Goal: Transaction & Acquisition: Purchase product/service

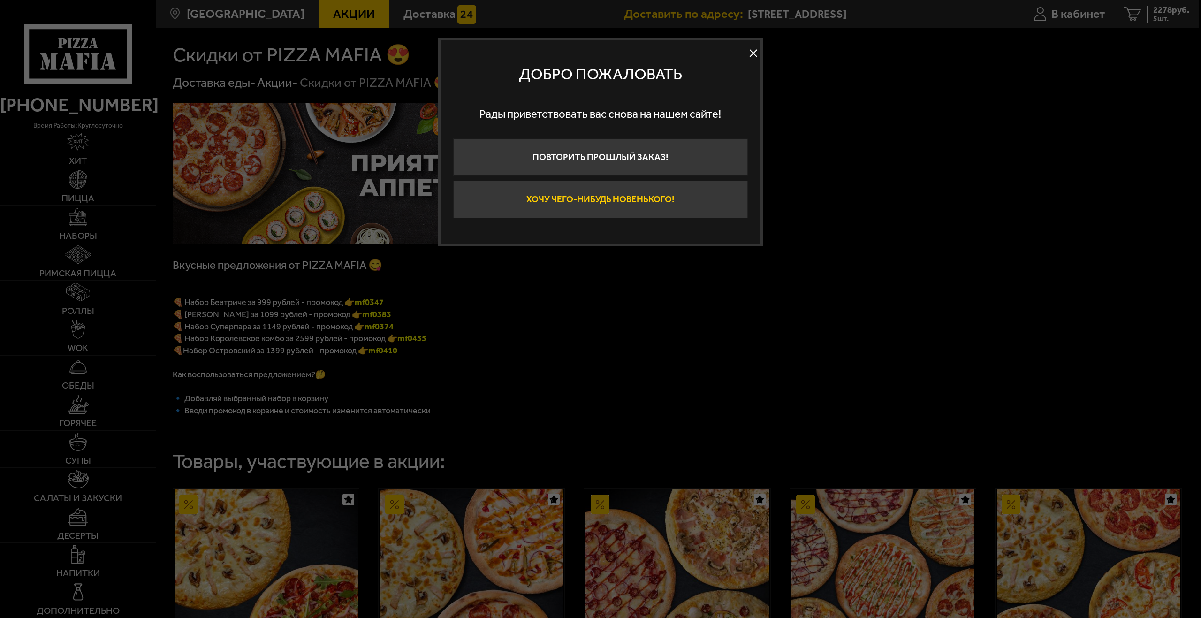
click at [669, 202] on button "Хочу чего-нибудь новенького!" at bounding box center [600, 200] width 295 height 38
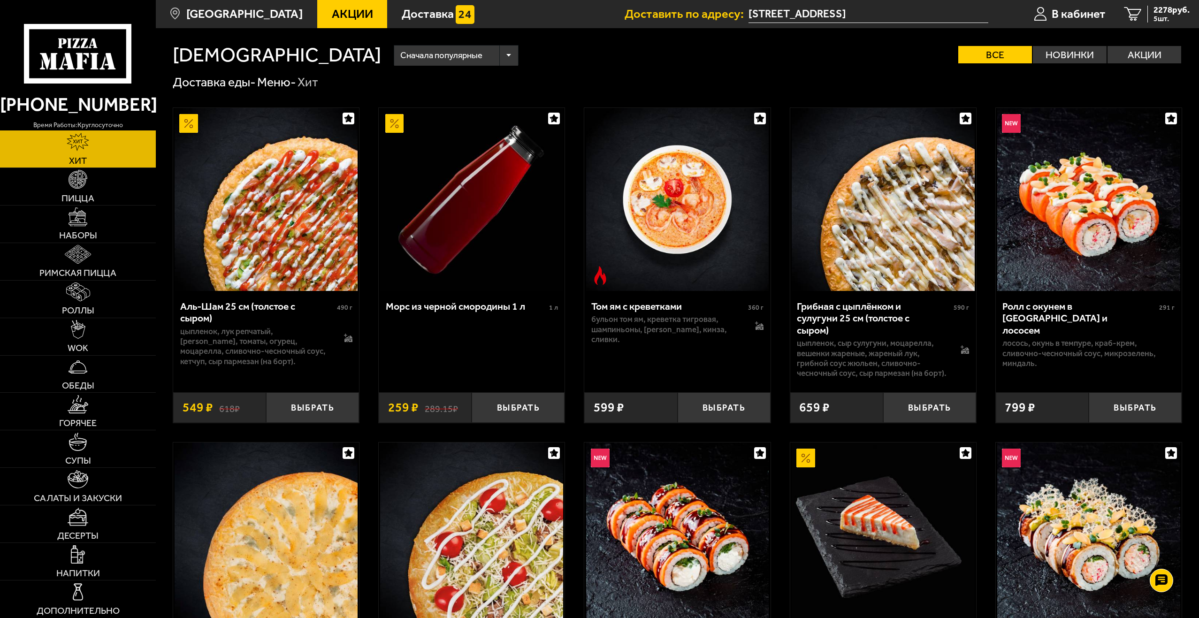
click at [859, 18] on input "[STREET_ADDRESS]" at bounding box center [868, 14] width 240 height 17
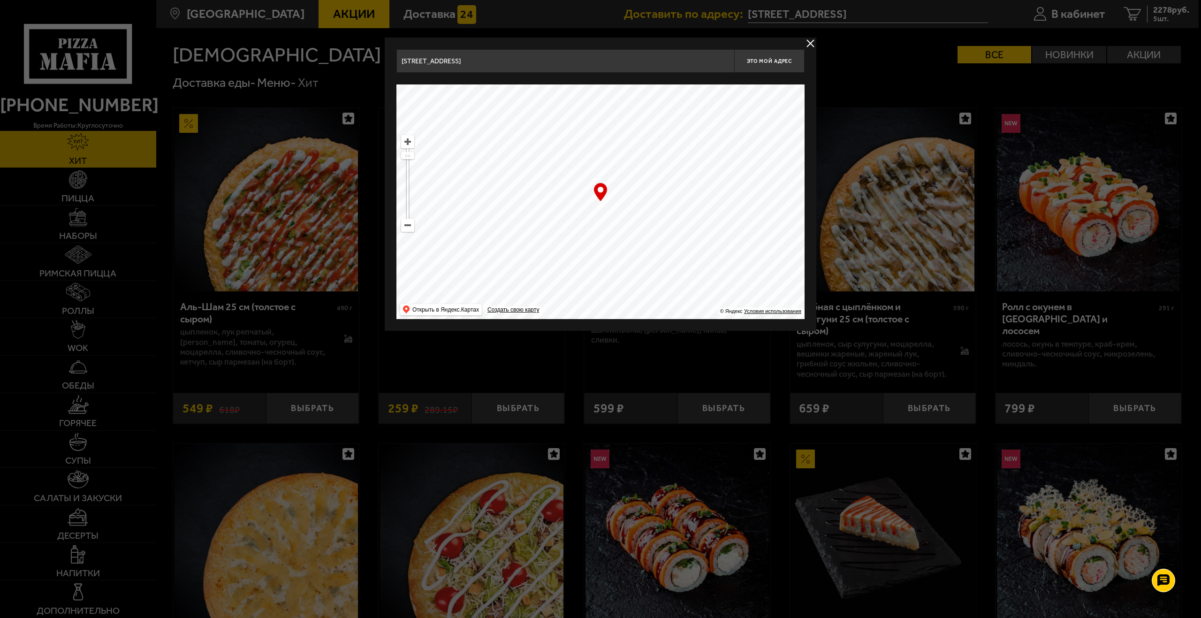
click at [810, 40] on button "delivery type" at bounding box center [811, 44] width 12 height 12
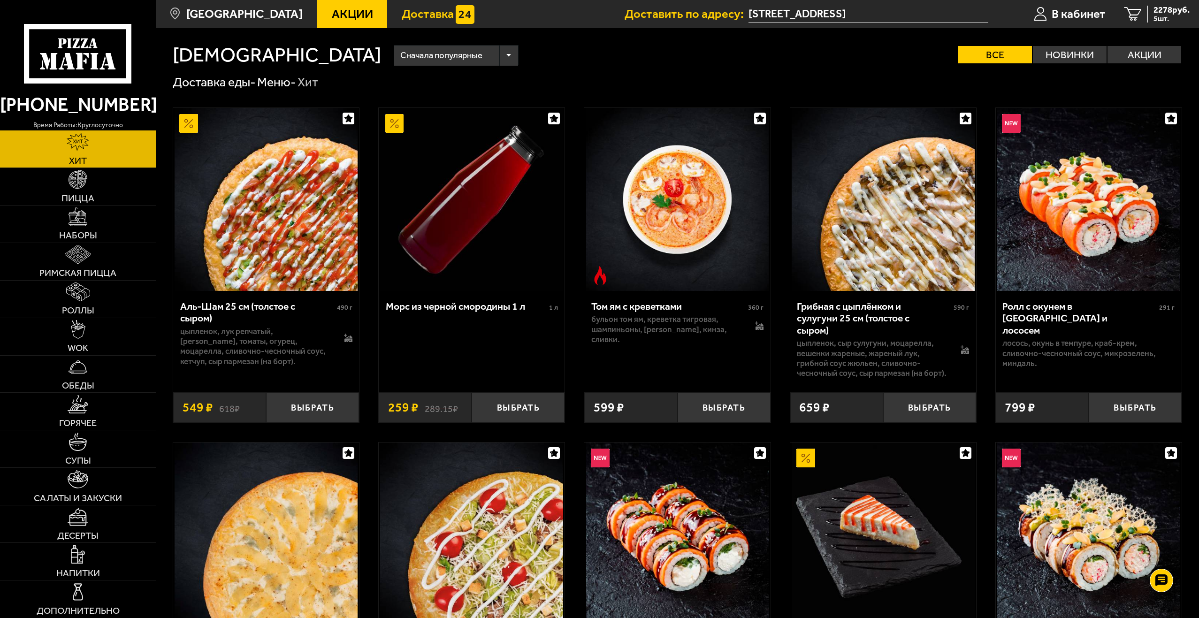
click at [411, 12] on span "Доставка" at bounding box center [428, 14] width 52 height 12
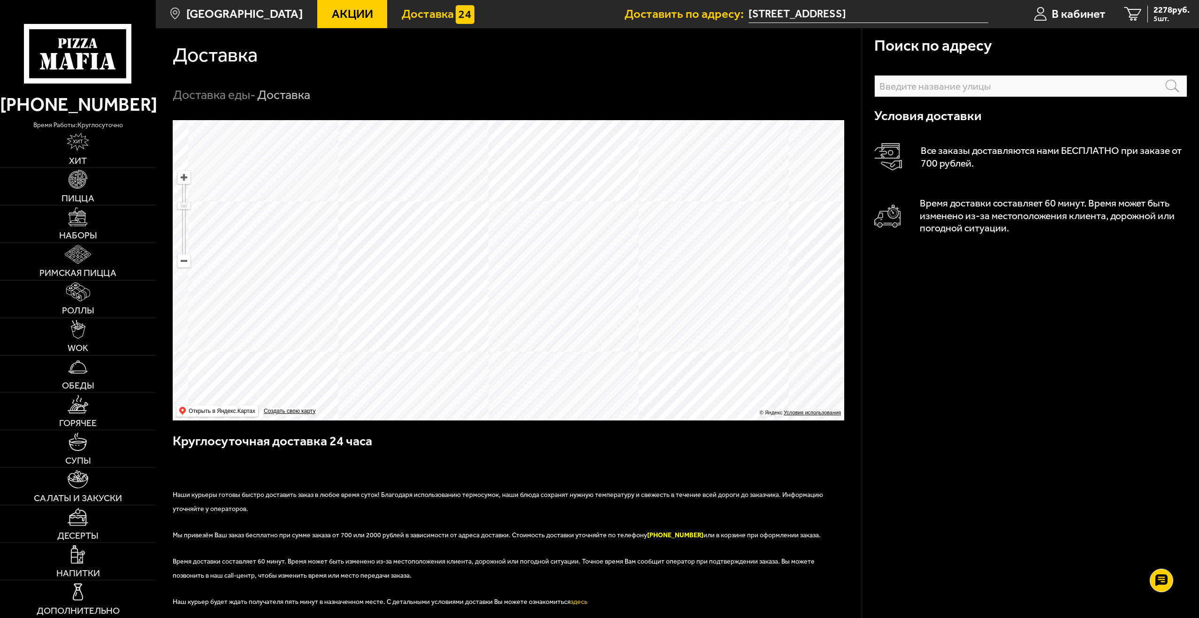
drag, startPoint x: 528, startPoint y: 240, endPoint x: 543, endPoint y: 296, distance: 58.2
click at [543, 296] on ymaps at bounding box center [508, 270] width 671 height 300
click at [557, 305] on ymaps at bounding box center [508, 270] width 671 height 300
click at [550, 346] on ymaps at bounding box center [508, 270] width 671 height 300
type input "[STREET_ADDRESS]"
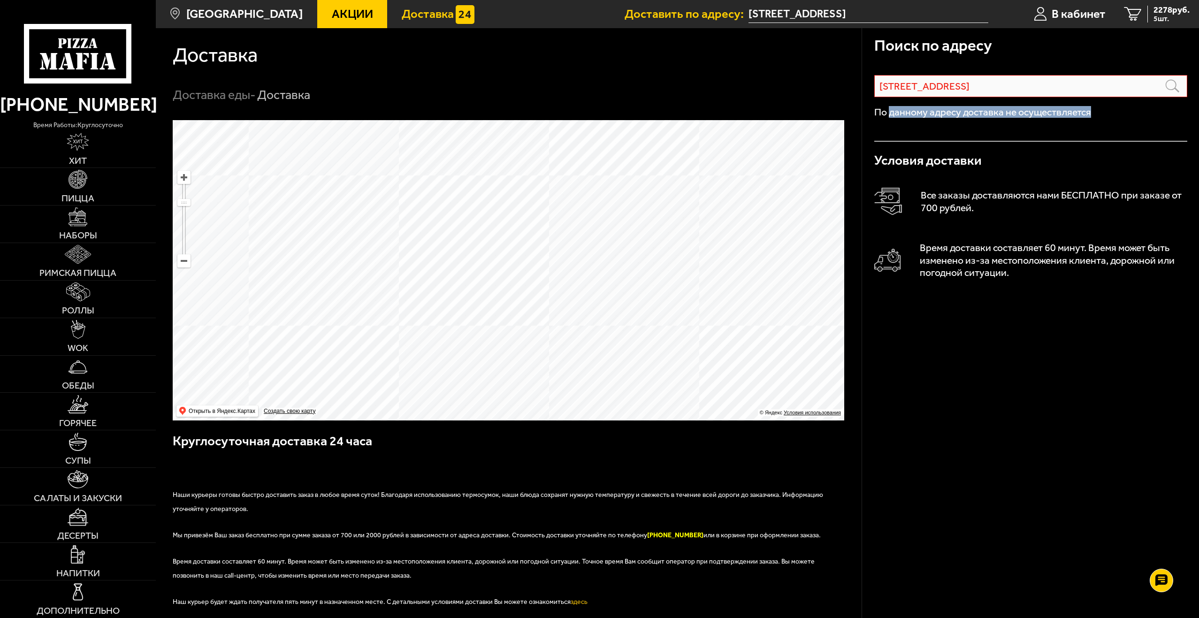
drag, startPoint x: 1103, startPoint y: 107, endPoint x: 898, endPoint y: 121, distance: 205.5
click at [895, 121] on div "По данному адресу доставка не осуществляется" at bounding box center [1030, 119] width 313 height 45
drag, startPoint x: 898, startPoint y: 121, endPoint x: 953, endPoint y: 111, distance: 55.7
click at [953, 111] on p "По данному адресу доставка не осуществляется" at bounding box center [1030, 112] width 313 height 10
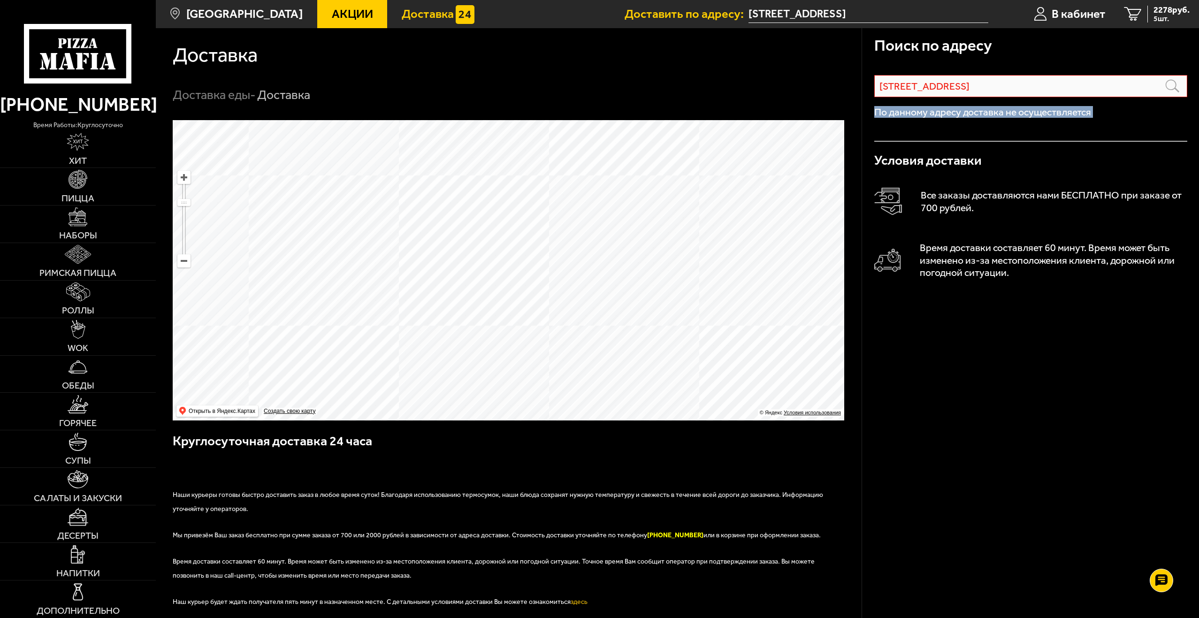
click at [953, 111] on p "По данному адресу доставка не осуществляется" at bounding box center [1030, 112] width 313 height 10
click at [1170, 3] on link "5 2278 руб. 5 шт." at bounding box center [1157, 14] width 84 height 28
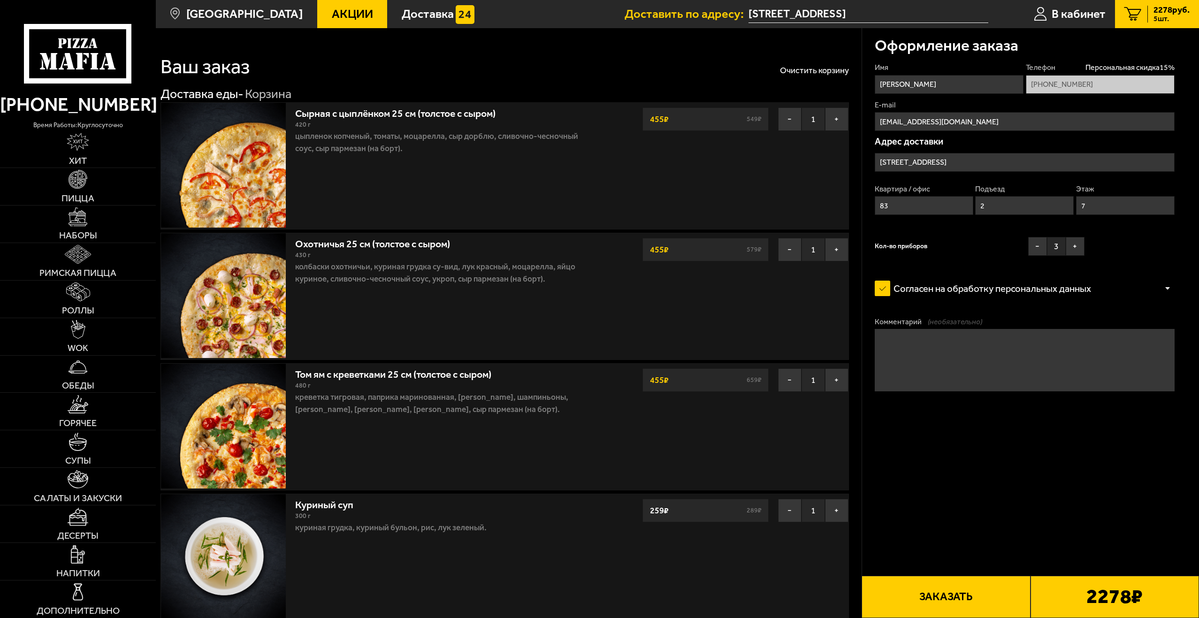
click at [975, 591] on button "Заказать" at bounding box center [945, 597] width 168 height 42
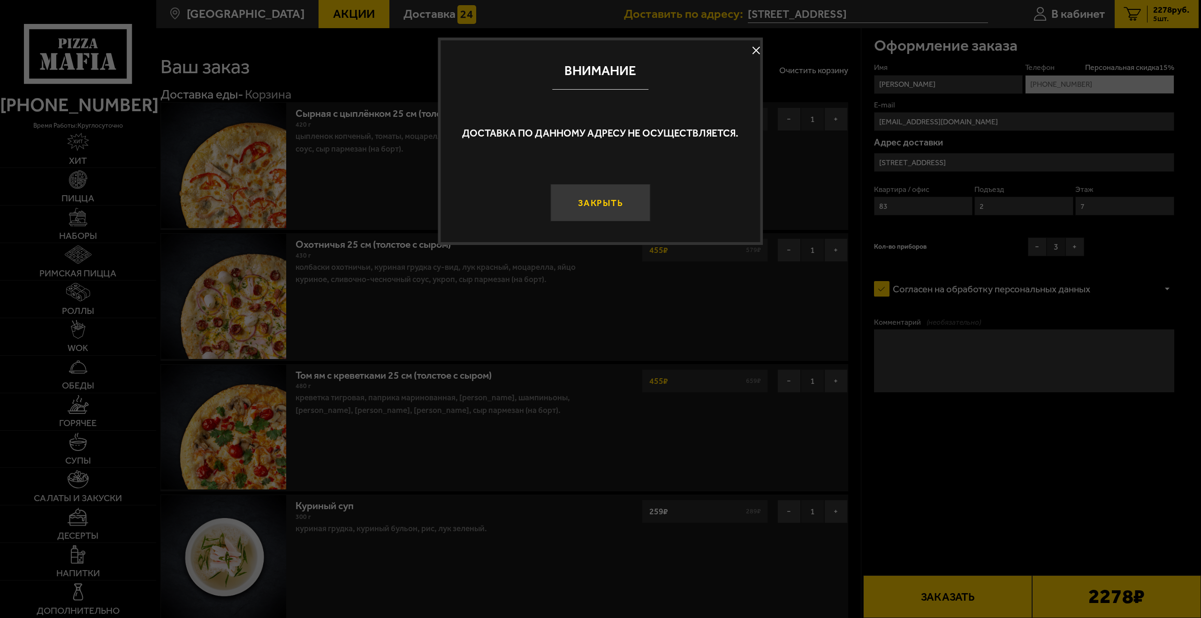
click at [592, 198] on button "Закрыть" at bounding box center [600, 203] width 100 height 38
